Goal: Information Seeking & Learning: Learn about a topic

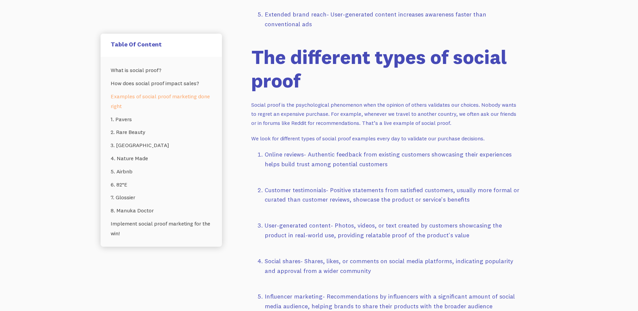
scroll to position [841, 0]
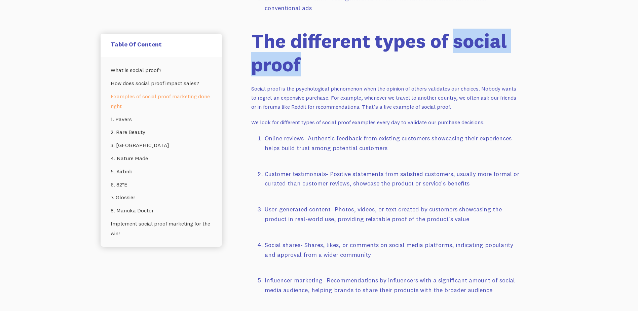
drag, startPoint x: 453, startPoint y: 24, endPoint x: 499, endPoint y: 37, distance: 47.9
click at [499, 37] on h1 "The different types of social proof" at bounding box center [385, 52] width 269 height 47
copy h1 "social proof"
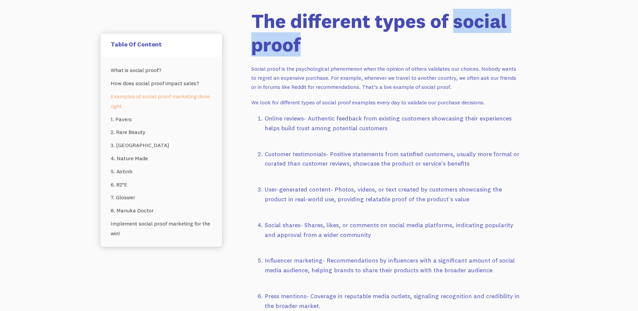
scroll to position [831, 0]
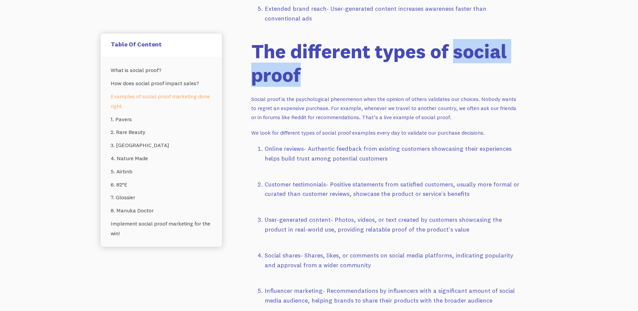
click at [457, 40] on h1 "The different types of social proof" at bounding box center [385, 63] width 269 height 47
drag, startPoint x: 453, startPoint y: 31, endPoint x: 508, endPoint y: 49, distance: 57.6
click at [508, 49] on h1 "The different types of social proof" at bounding box center [385, 63] width 269 height 47
copy h1 "social proof"
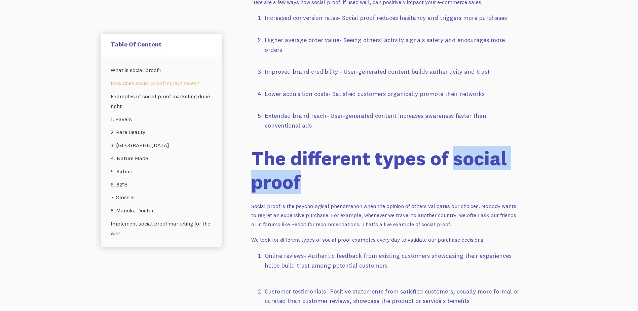
scroll to position [740, 0]
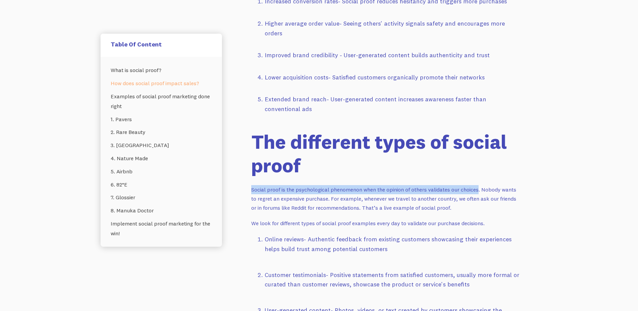
drag, startPoint x: 252, startPoint y: 170, endPoint x: 479, endPoint y: 167, distance: 227.2
click at [479, 185] on p "Social proof is the psychological phenomenon when the opinion of others validat…" at bounding box center [385, 198] width 269 height 27
copy p "Social proof is the psychological phenomenon when the opinion of others validat…"
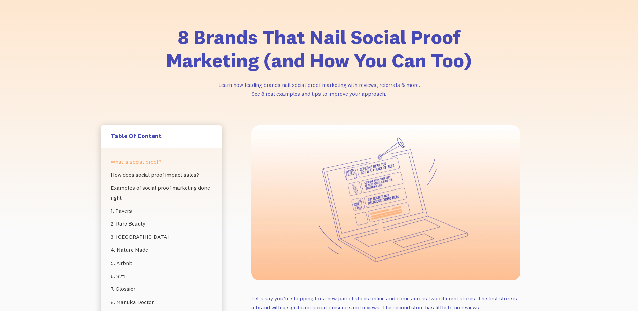
scroll to position [0, 0]
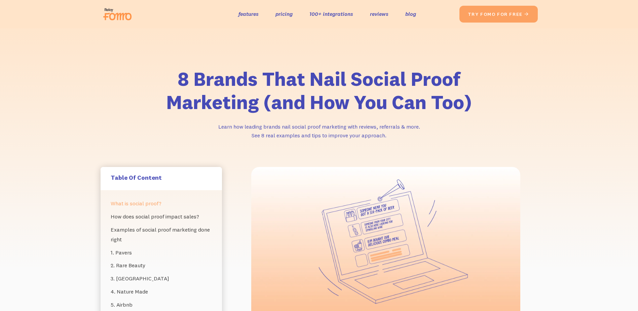
click at [568, 163] on div "8 Brands That Nail Social Proof Marketing (and How You Can Too) Learn how leadi…" at bounding box center [319, 97] width 638 height 139
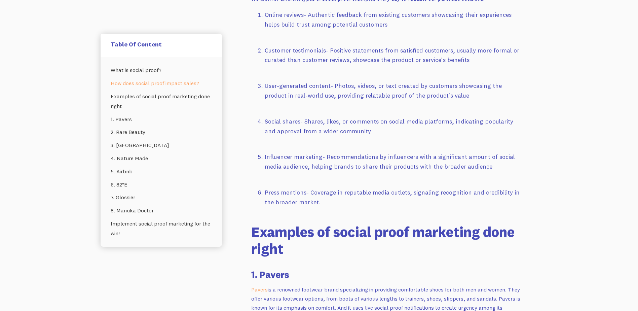
scroll to position [774, 0]
